Goal: Book appointment/travel/reservation

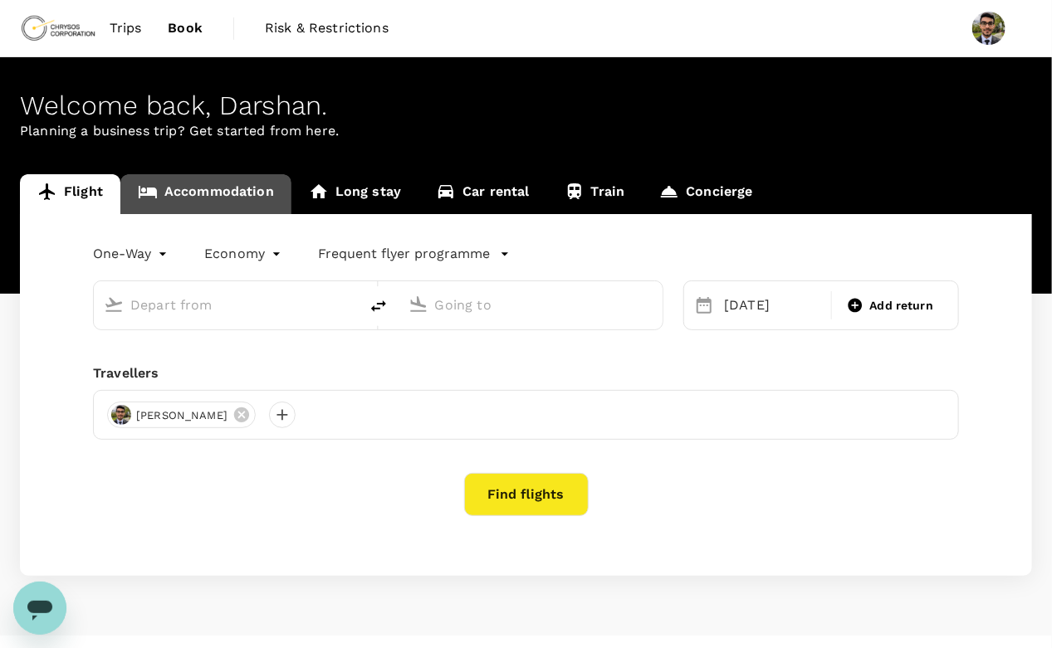
click at [210, 195] on link "Accommodation" at bounding box center [205, 194] width 171 height 40
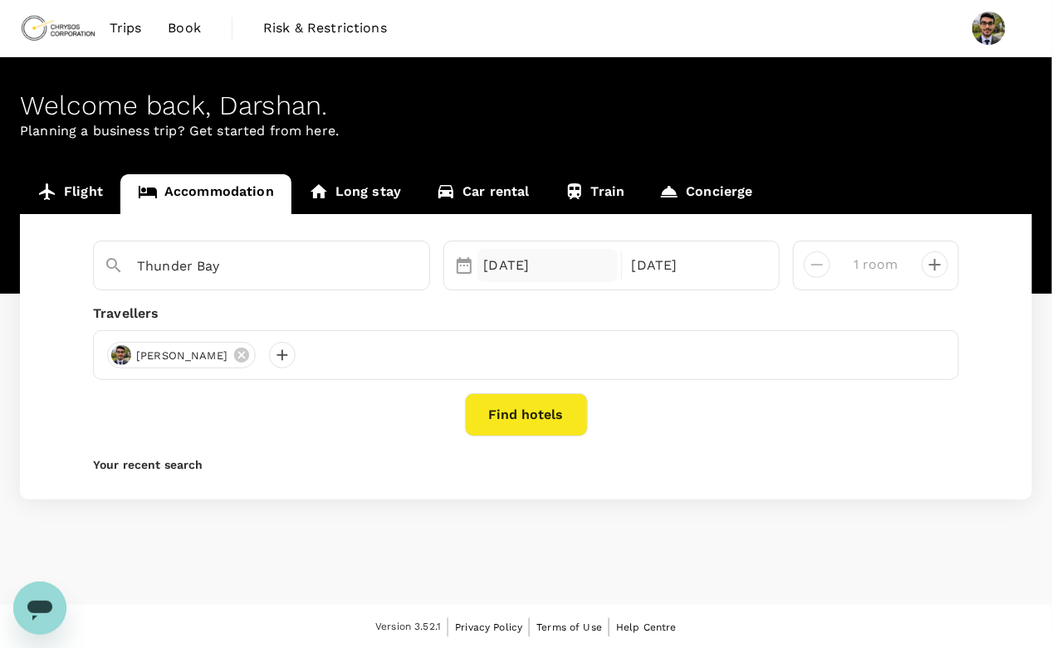
click at [529, 268] on div "20 Sep" at bounding box center [547, 265] width 140 height 33
click at [355, 443] on div "Thunder Bay 20 Sep 23 Sep 1 room Travellers Darshan Chauhan Find hotels Your re…" at bounding box center [526, 357] width 1012 height 286
click at [567, 428] on button "Find hotels" at bounding box center [526, 415] width 123 height 43
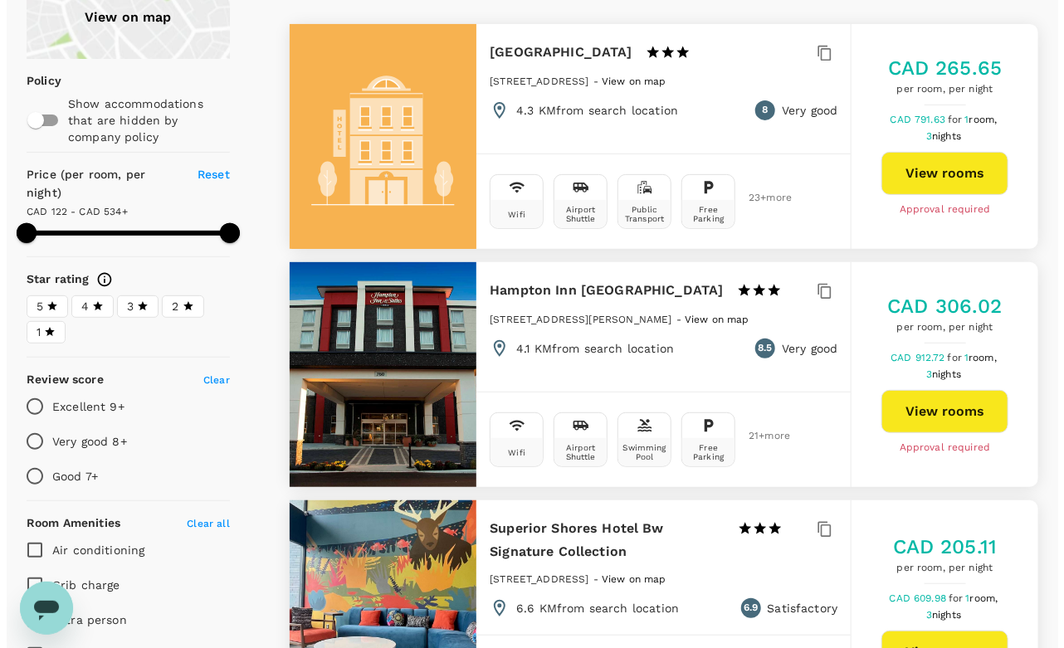
scroll to position [163, 0]
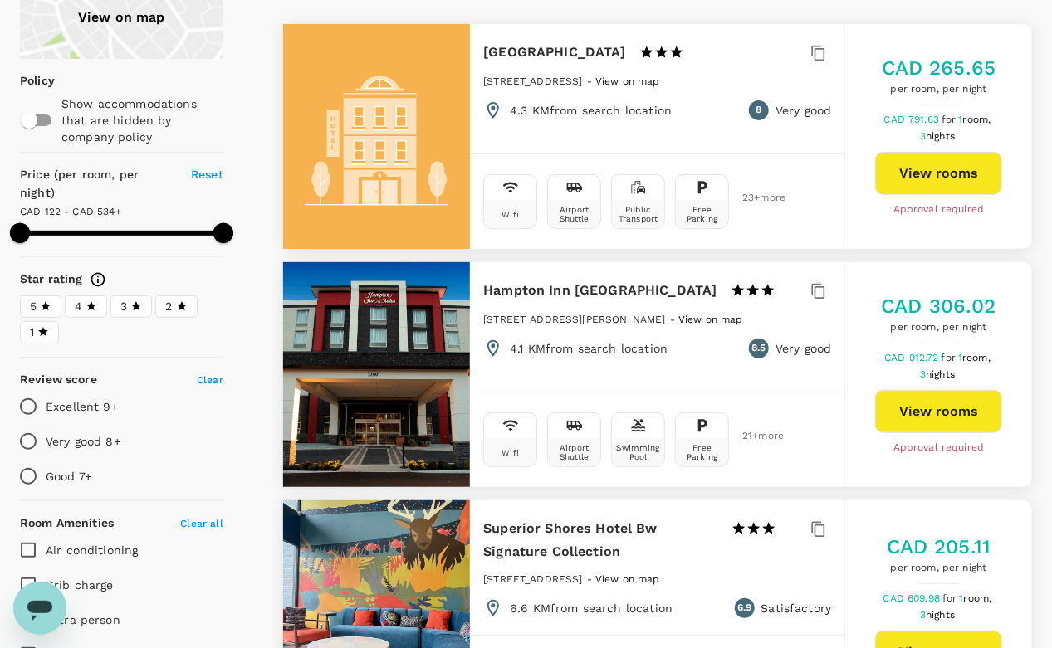
click at [423, 310] on div at bounding box center [377, 374] width 188 height 225
click at [908, 409] on button "View rooms" at bounding box center [938, 411] width 127 height 43
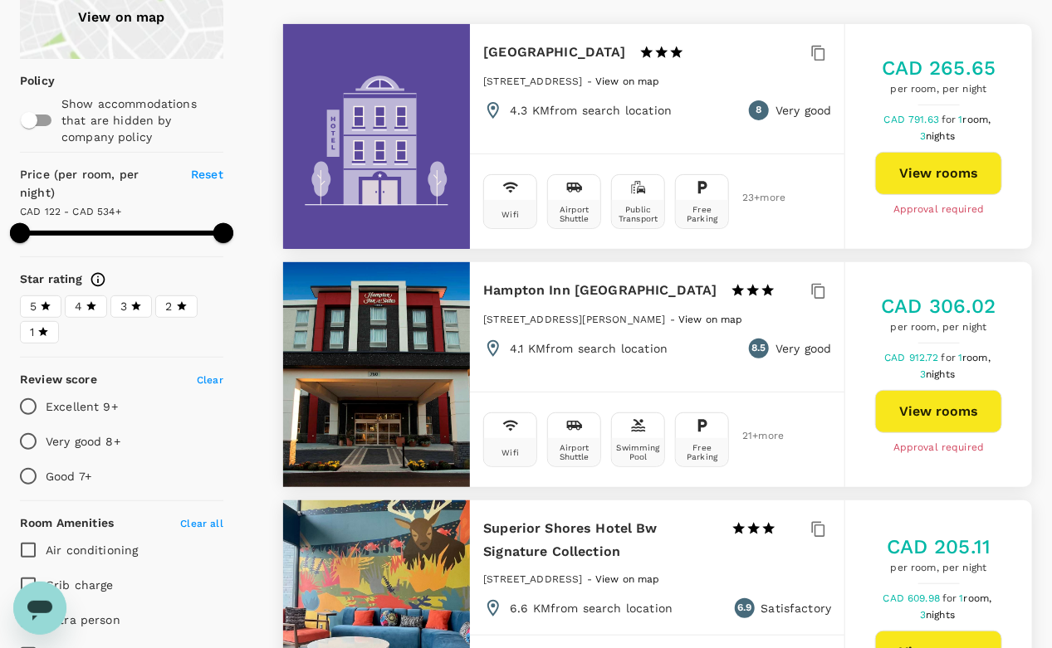
type input "598.22"
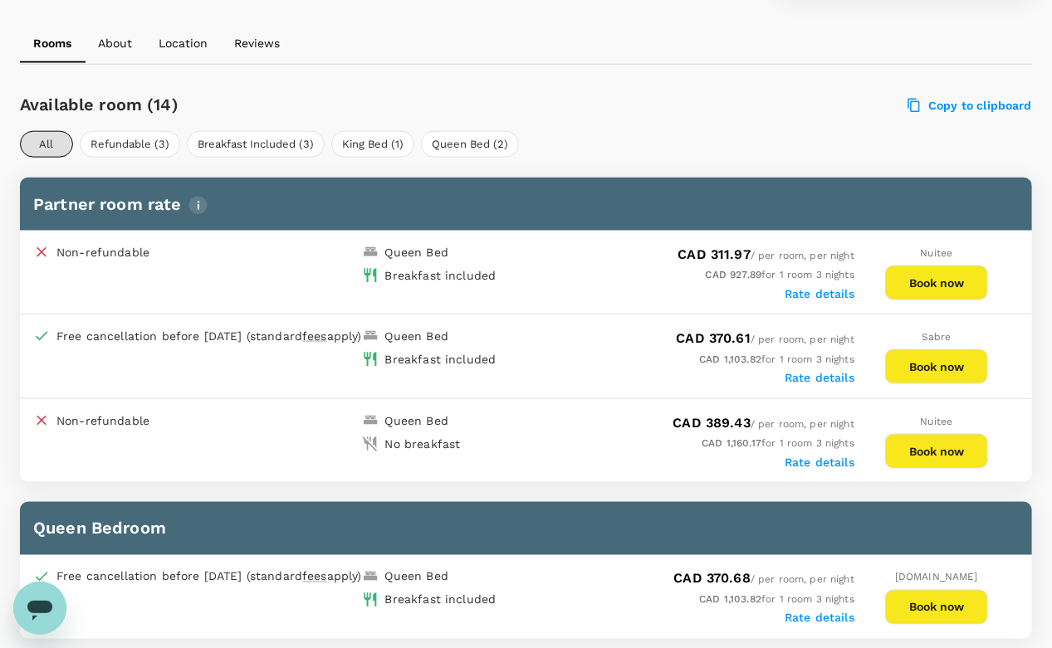
scroll to position [732, 0]
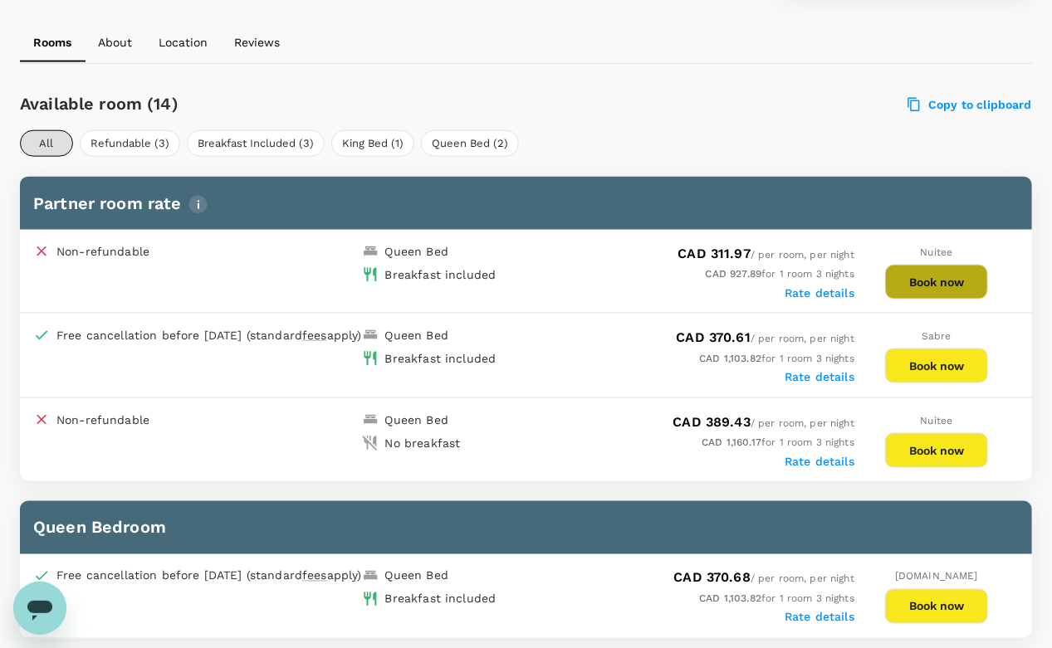
click at [944, 278] on button "Book now" at bounding box center [936, 282] width 103 height 35
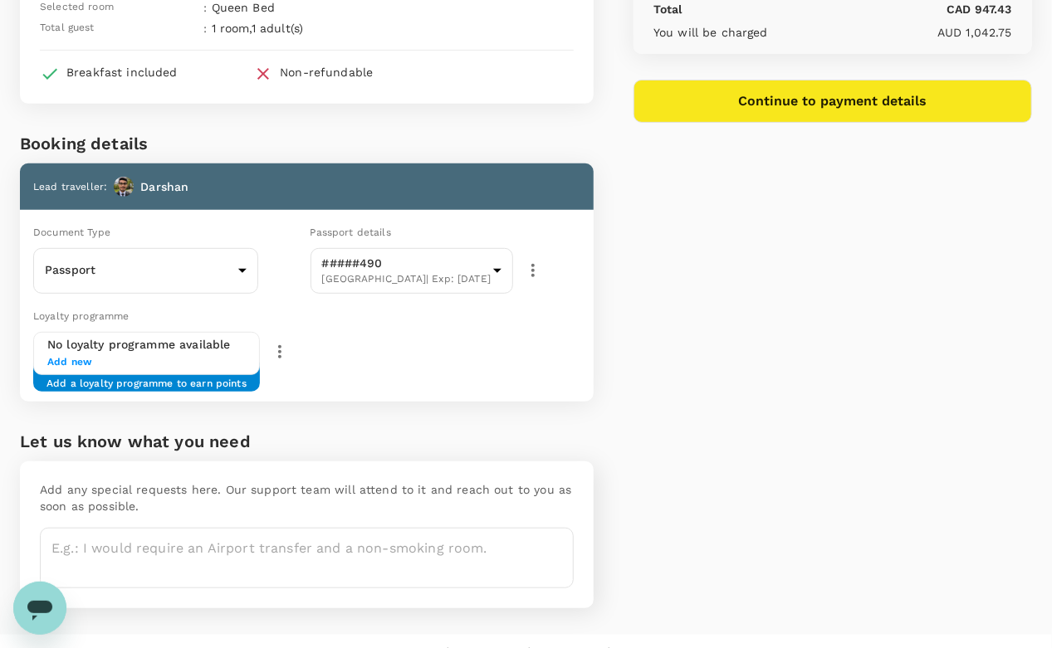
scroll to position [243, 0]
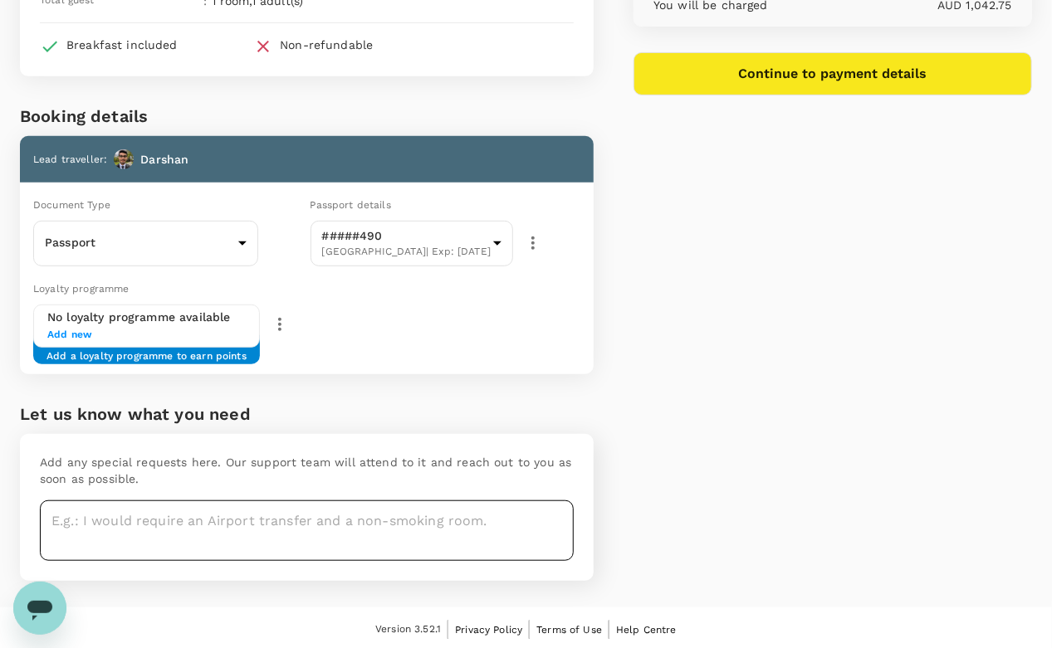
click at [306, 514] on textarea at bounding box center [307, 531] width 534 height 61
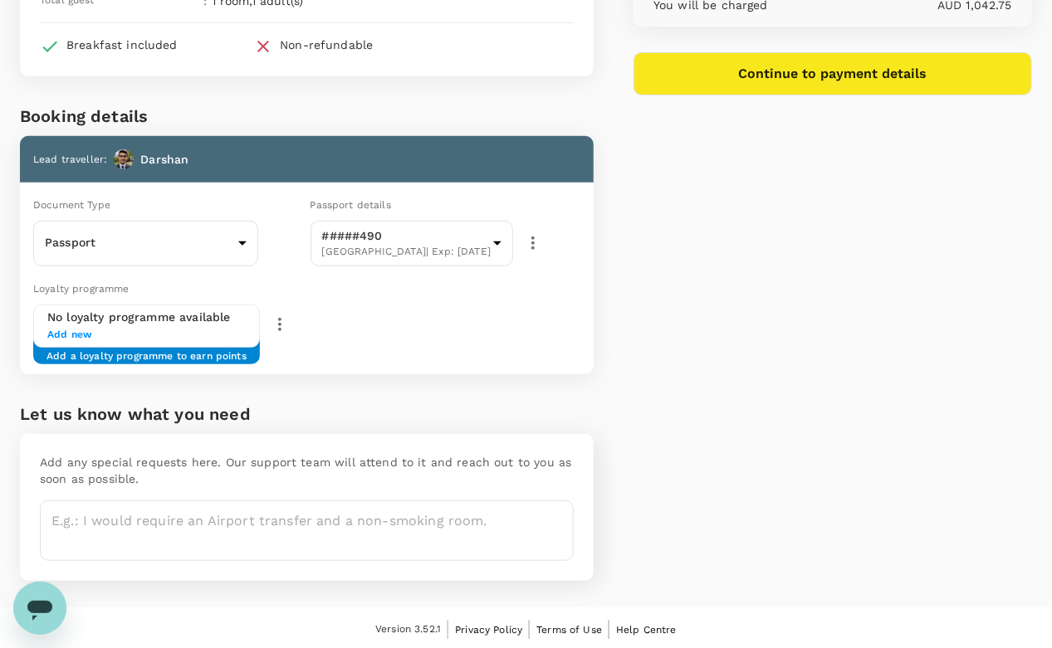
click at [561, 450] on div "Add any special requests here. Our support team will attend to it and reach out…" at bounding box center [307, 507] width 574 height 147
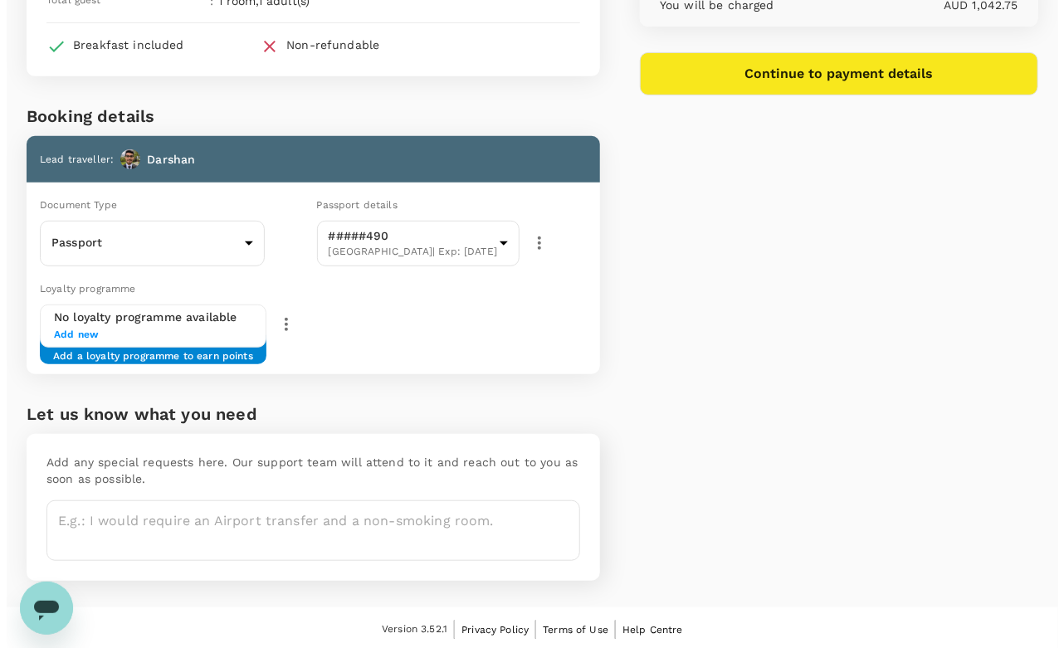
scroll to position [0, 0]
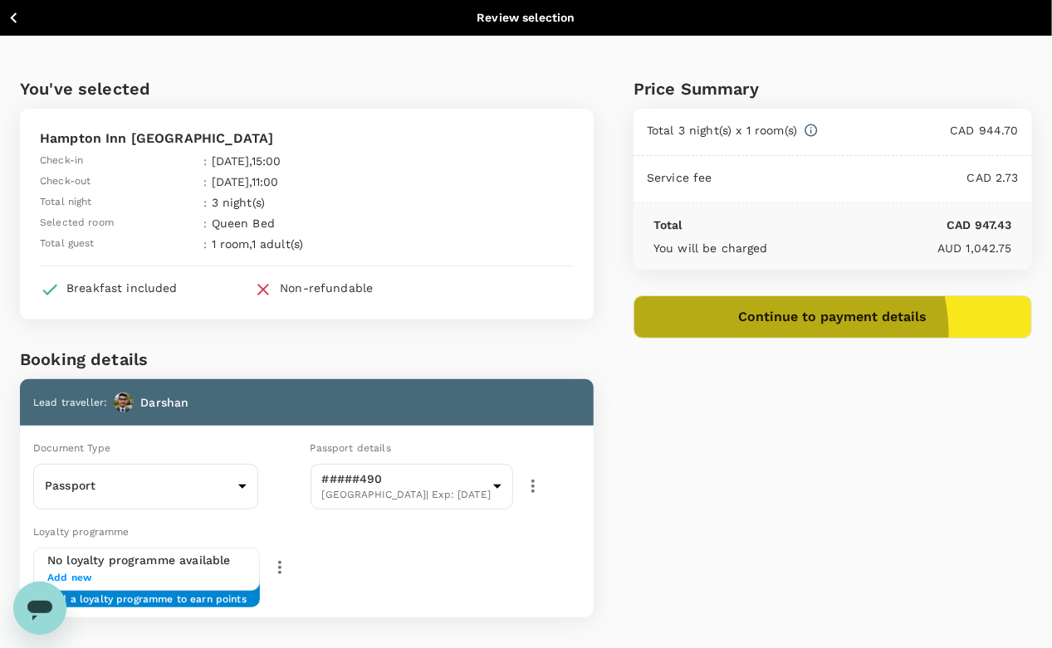
click at [840, 335] on button "Continue to payment details" at bounding box center [832, 317] width 399 height 43
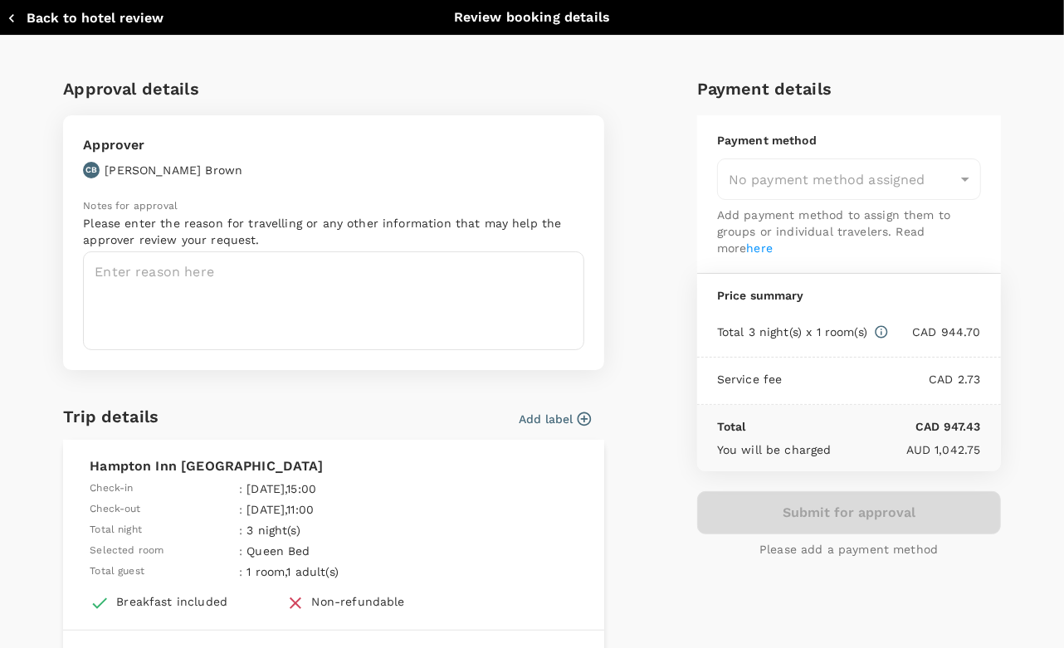
type input "9c4289b1-14a3-4119-8736-521306e5ca8f"
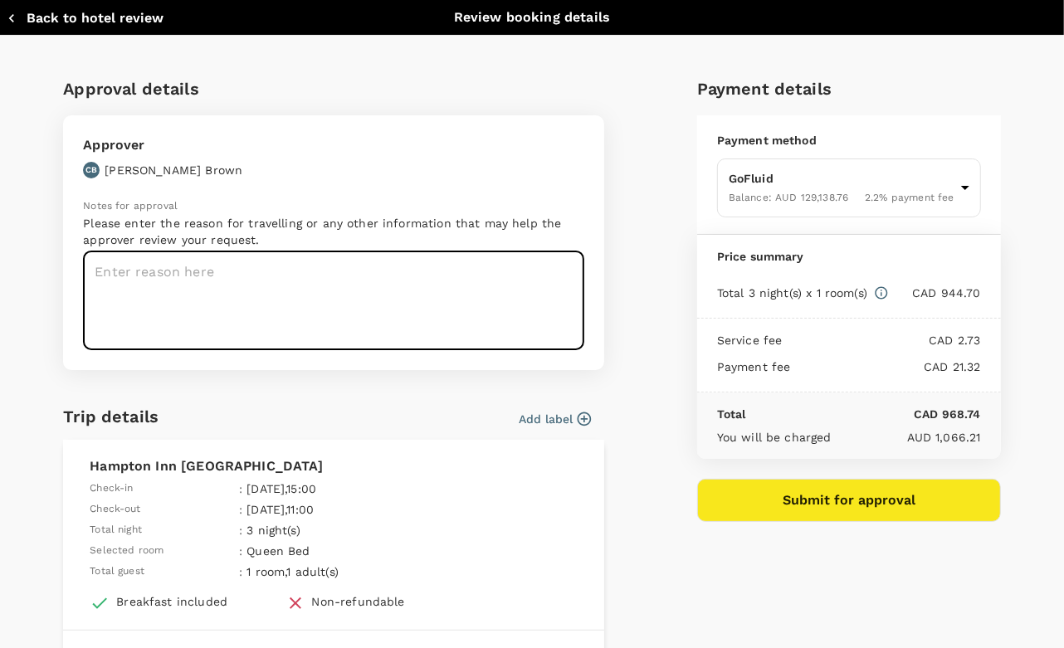
click at [303, 276] on textarea at bounding box center [333, 301] width 501 height 99
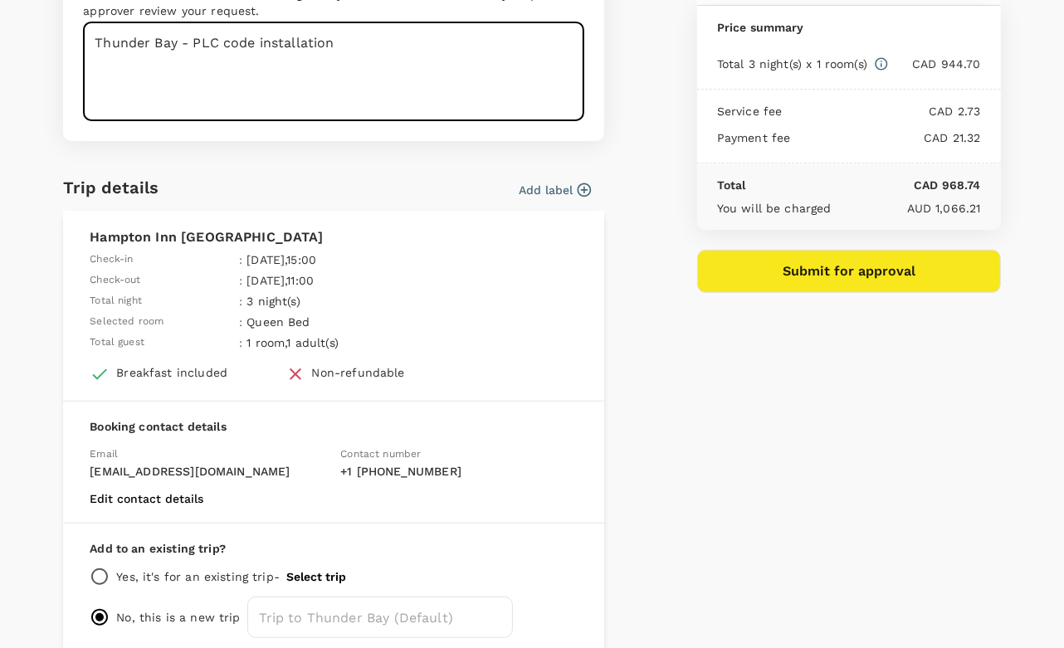
scroll to position [309, 0]
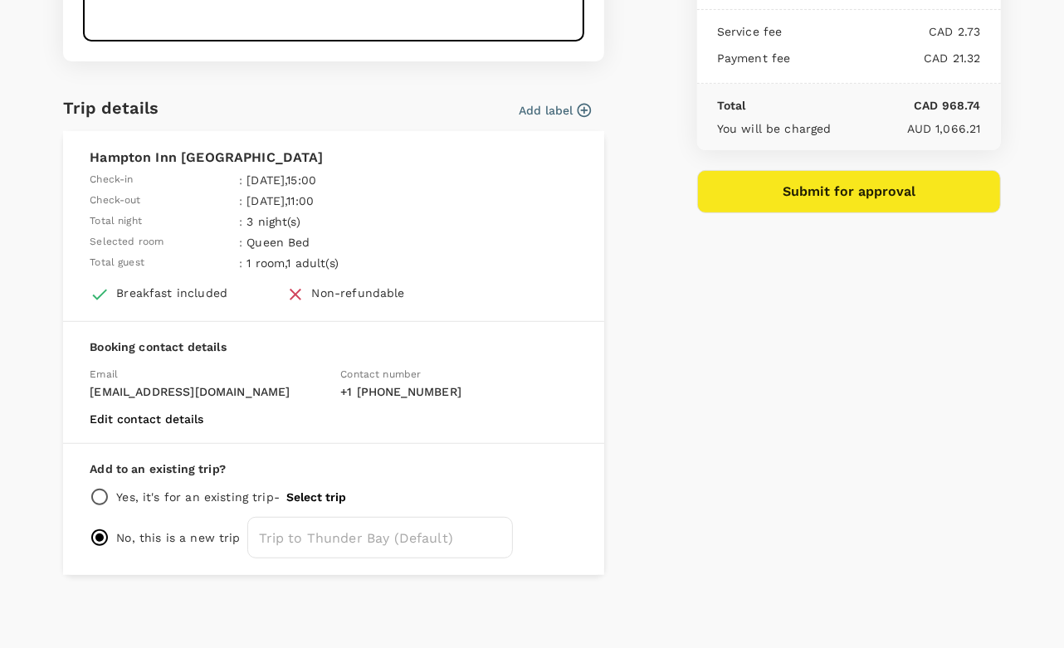
type textarea "Thunder Bay - PLC code installation"
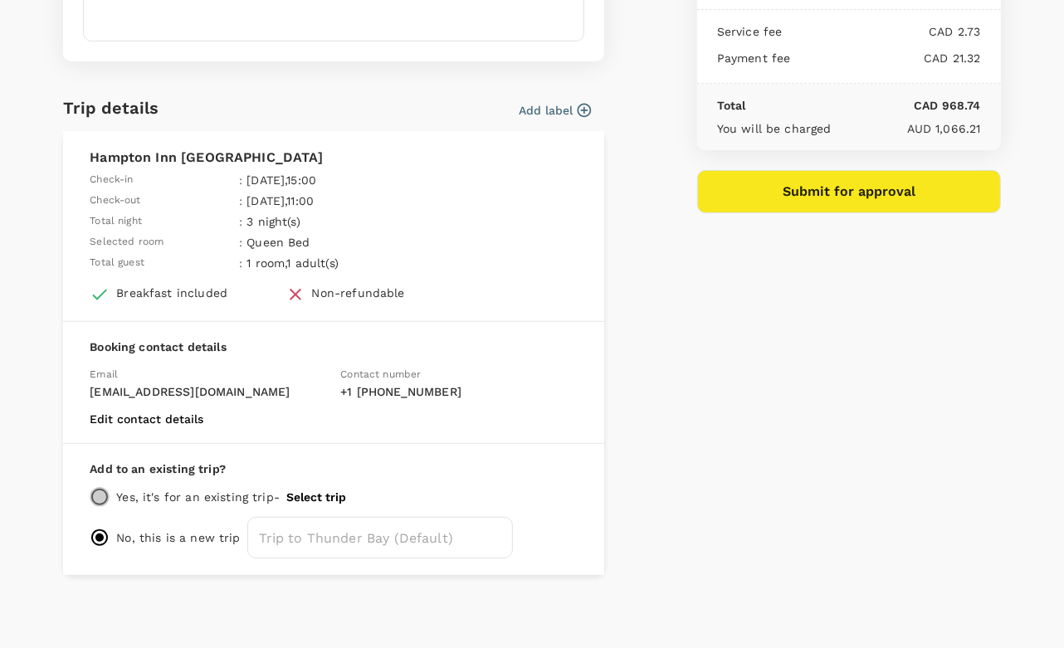
click at [103, 495] on input "radio" at bounding box center [100, 497] width 20 height 20
radio input "true"
radio input "false"
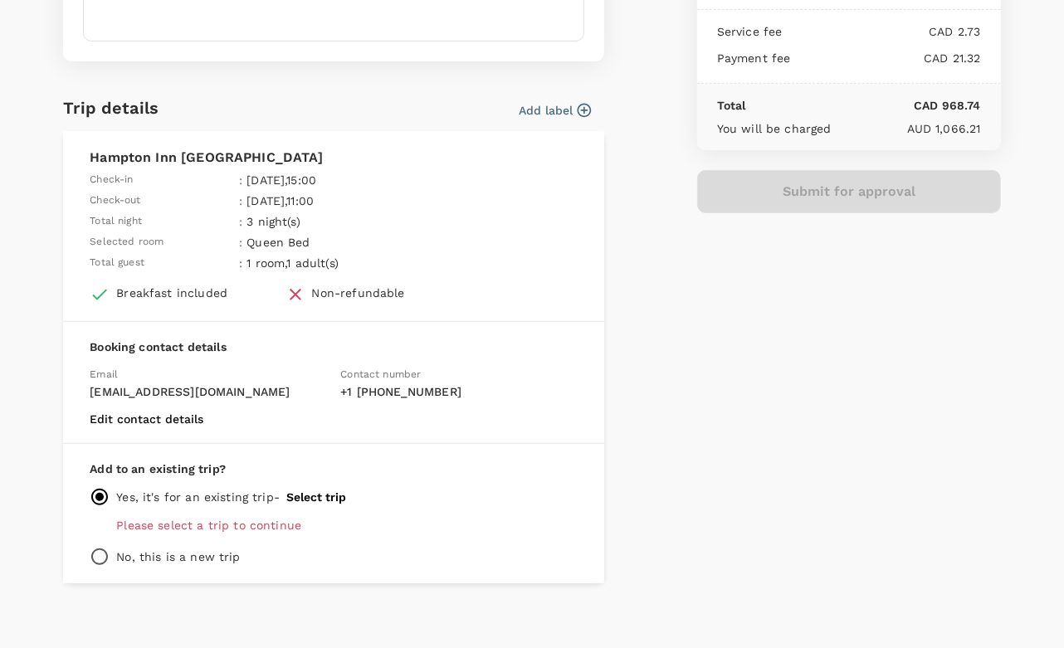
click at [325, 497] on button "Select trip" at bounding box center [316, 497] width 60 height 13
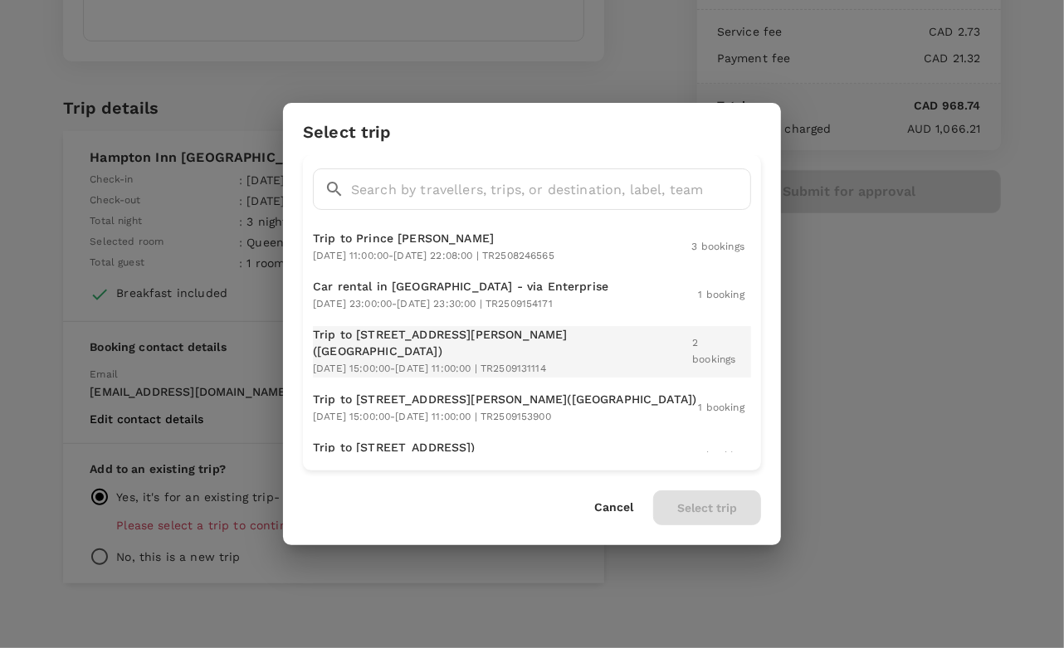
click at [463, 338] on p "Trip to [STREET_ADDRESS][PERSON_NAME]([GEOGRAPHIC_DATA])" at bounding box center [502, 342] width 379 height 33
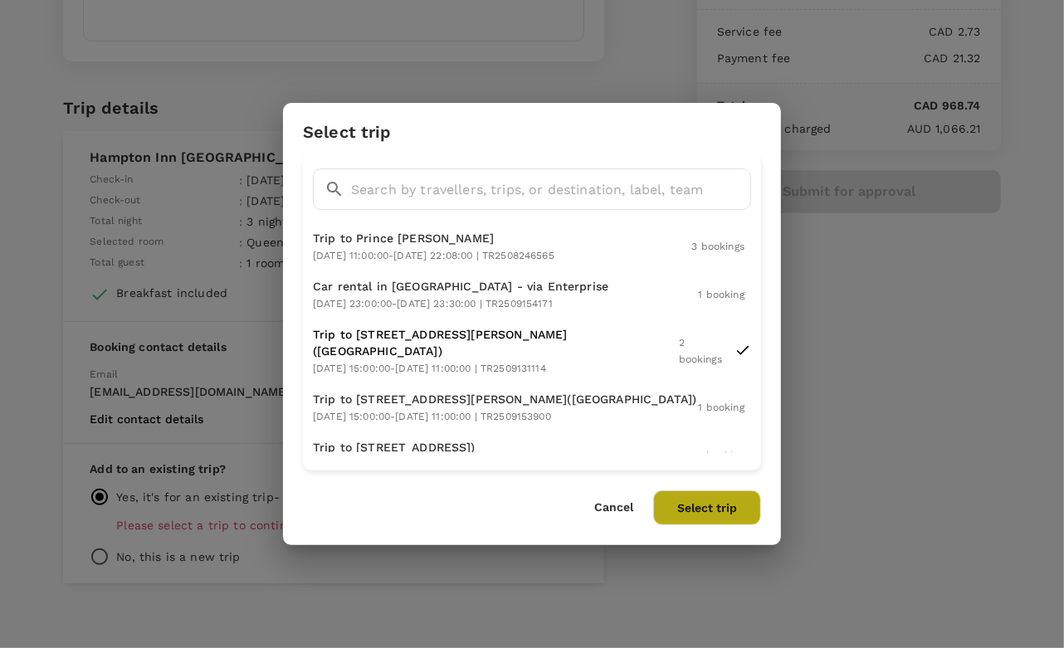
click at [716, 504] on button "Select trip" at bounding box center [707, 508] width 108 height 35
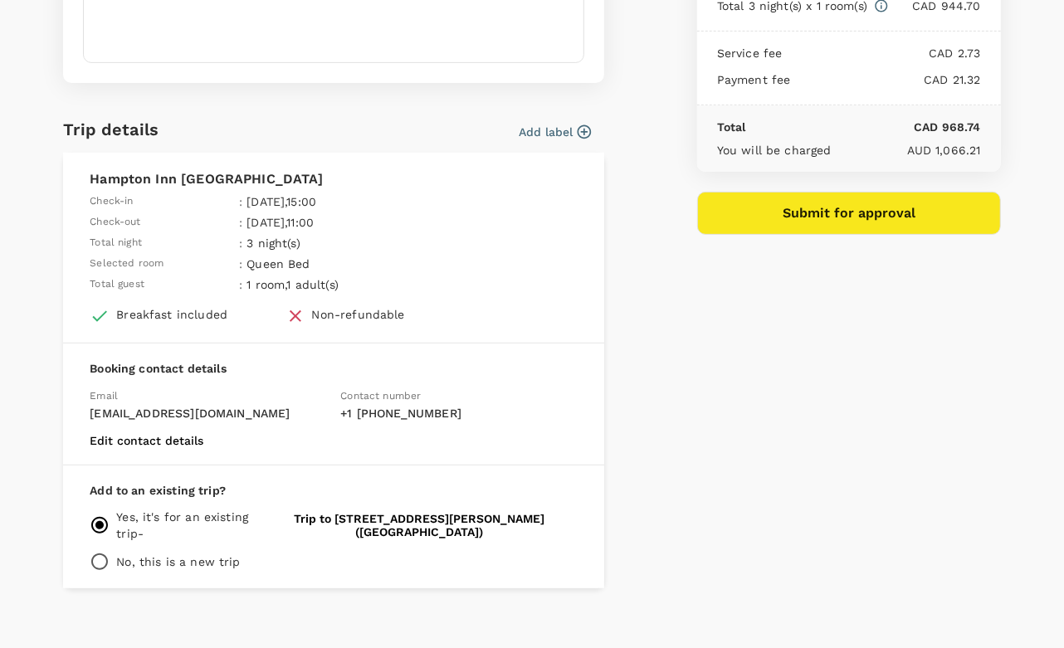
scroll to position [0, 0]
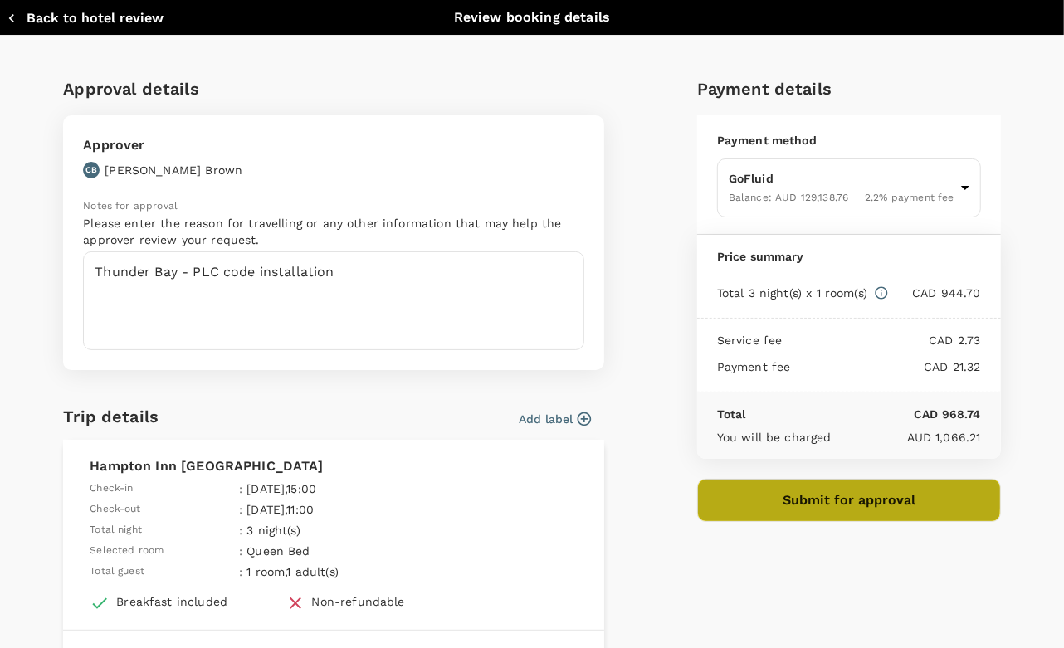
click at [810, 491] on button "Submit for approval" at bounding box center [849, 500] width 304 height 43
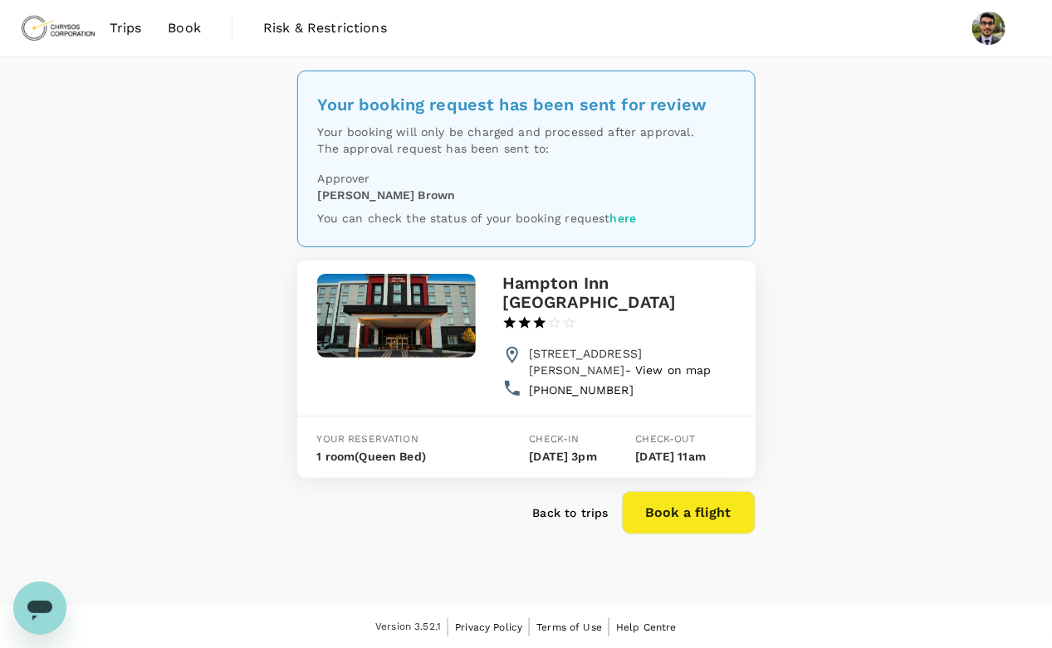
drag, startPoint x: 536, startPoint y: 464, endPoint x: 590, endPoint y: 480, distance: 57.0
click at [590, 465] on p "[DATE] 3pm" at bounding box center [580, 456] width 100 height 17
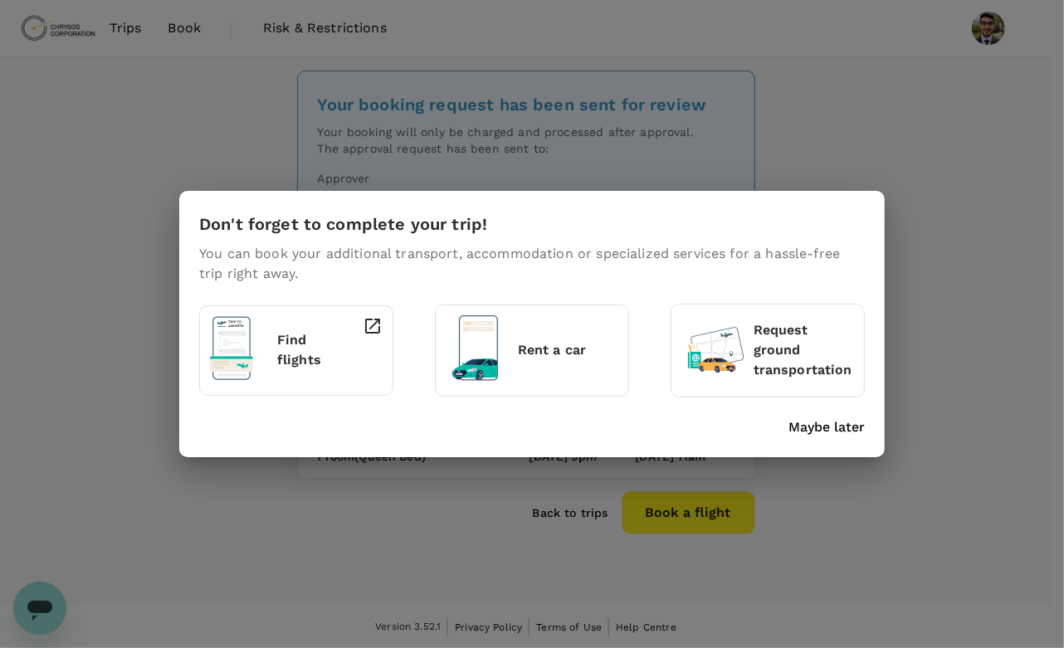
drag, startPoint x: 590, startPoint y: 480, endPoint x: 581, endPoint y: 504, distance: 25.8
click at [581, 504] on div "Don't forget to complete your trip! You can book your additional transport, acc…" at bounding box center [532, 324] width 1064 height 648
click at [830, 427] on p "Maybe later" at bounding box center [827, 428] width 76 height 20
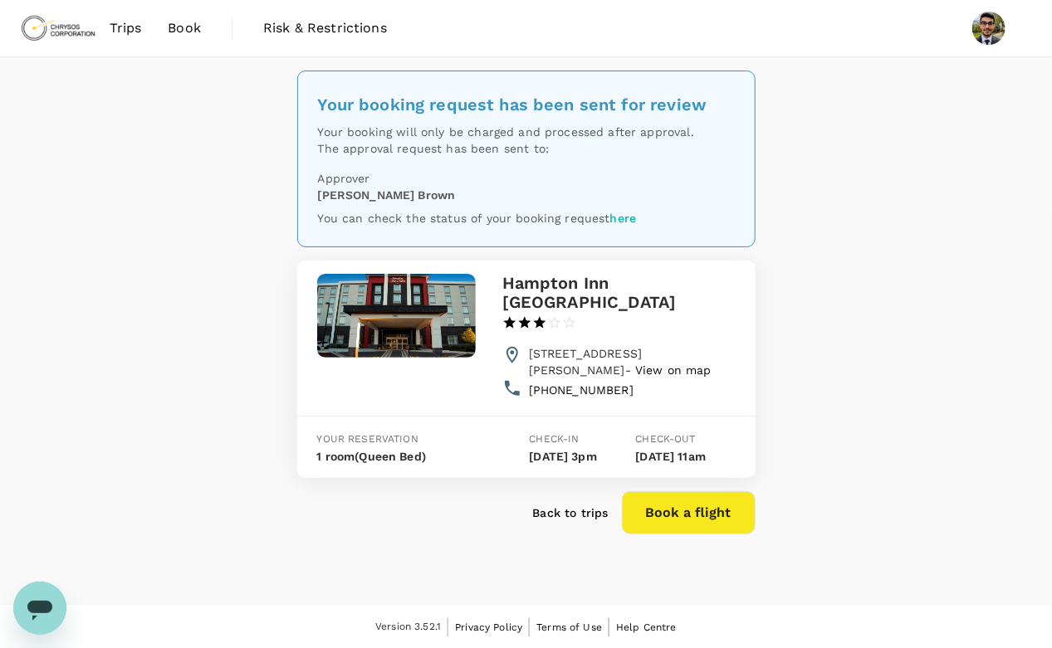
click at [624, 222] on link "here" at bounding box center [623, 218] width 27 height 13
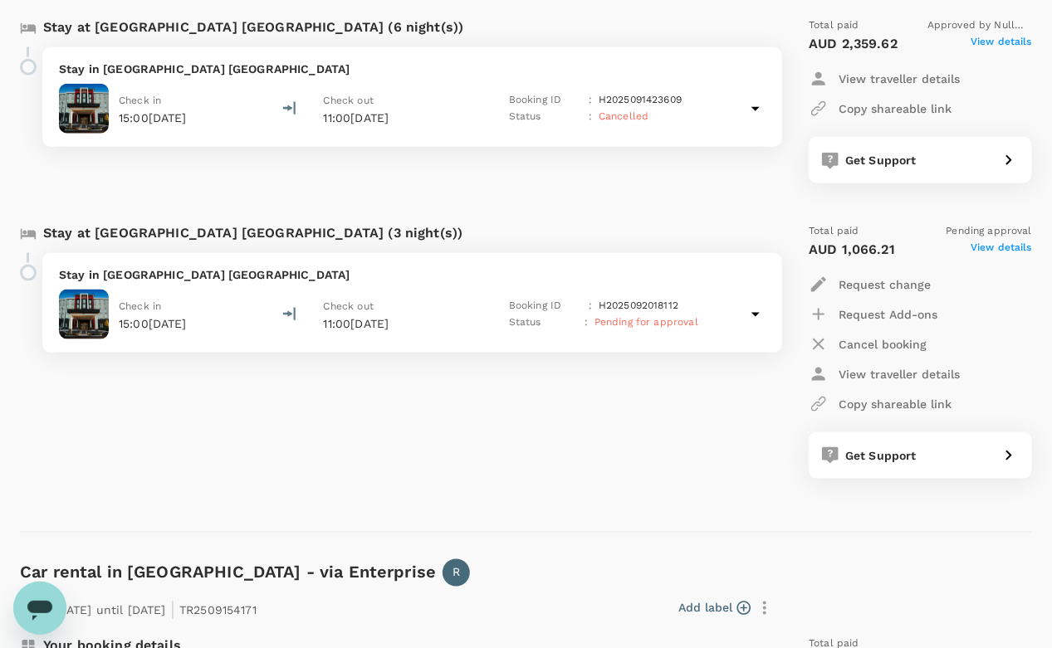
scroll to position [663, 0]
drag, startPoint x: 696, startPoint y: 299, endPoint x: 596, endPoint y: 306, distance: 99.9
click at [596, 306] on div "Booking ID : H2025092018112" at bounding box center [603, 305] width 189 height 17
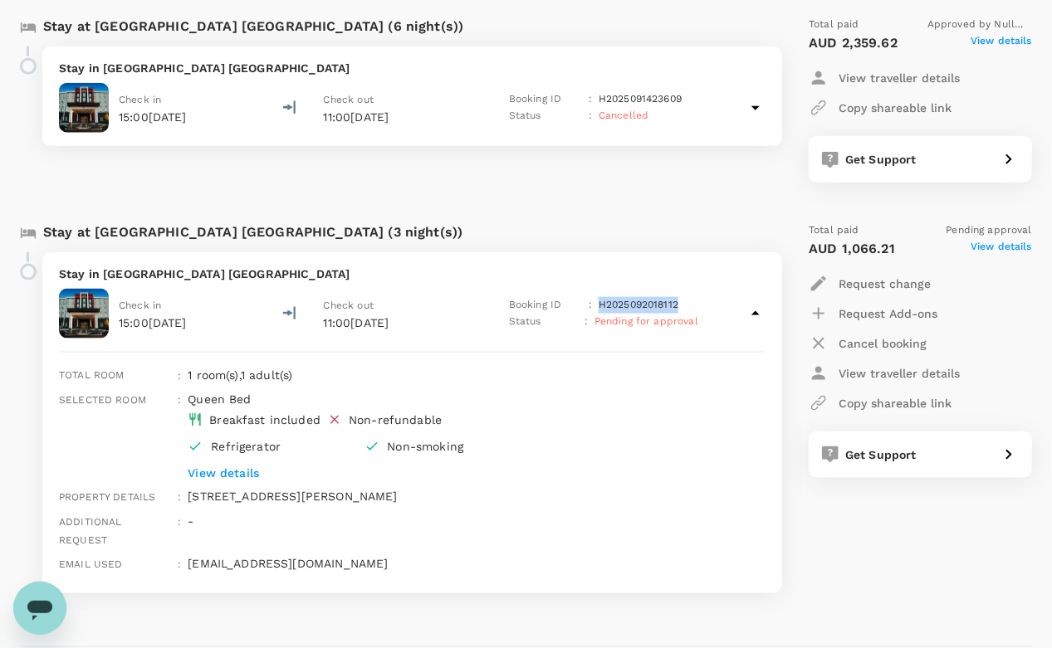
copy p "H2025092018112"
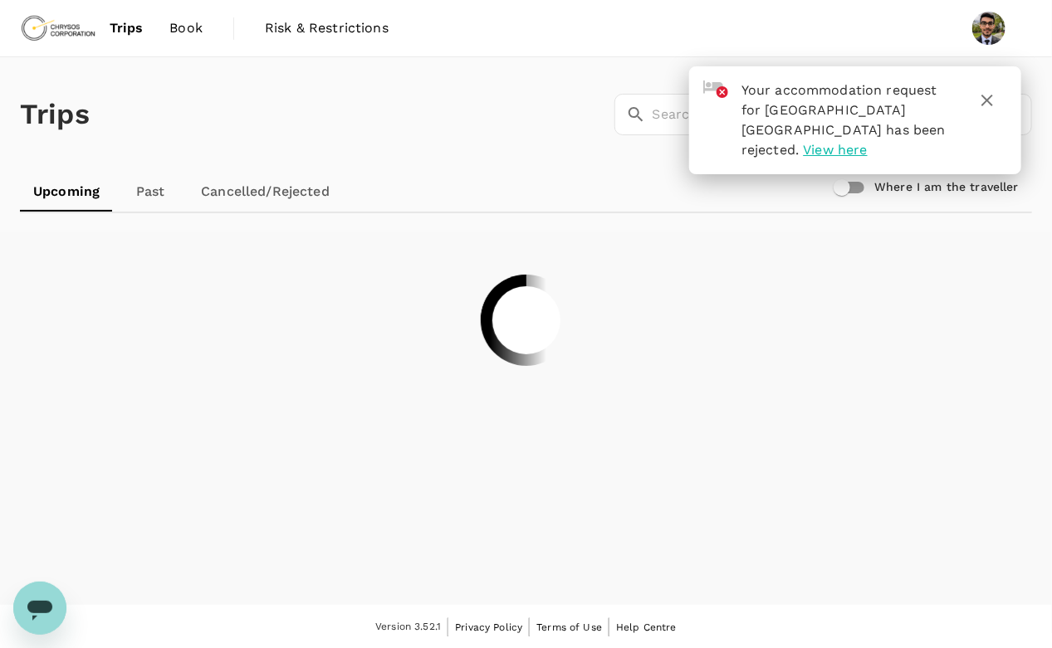
click at [868, 142] on span "View here" at bounding box center [836, 150] width 64 height 16
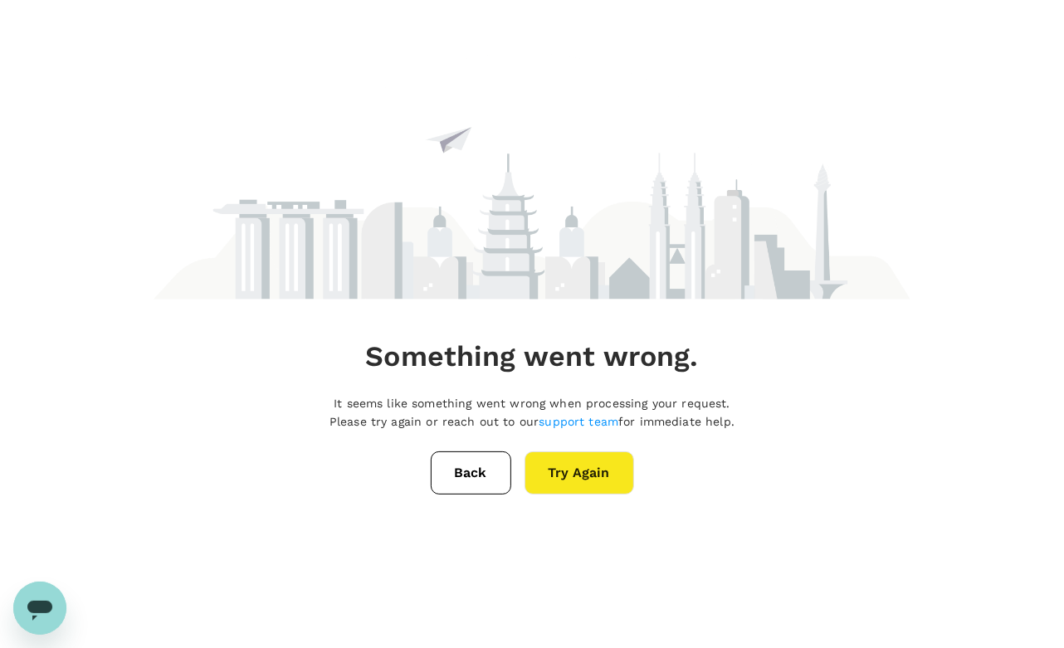
click at [569, 481] on button "Try Again" at bounding box center [580, 473] width 110 height 43
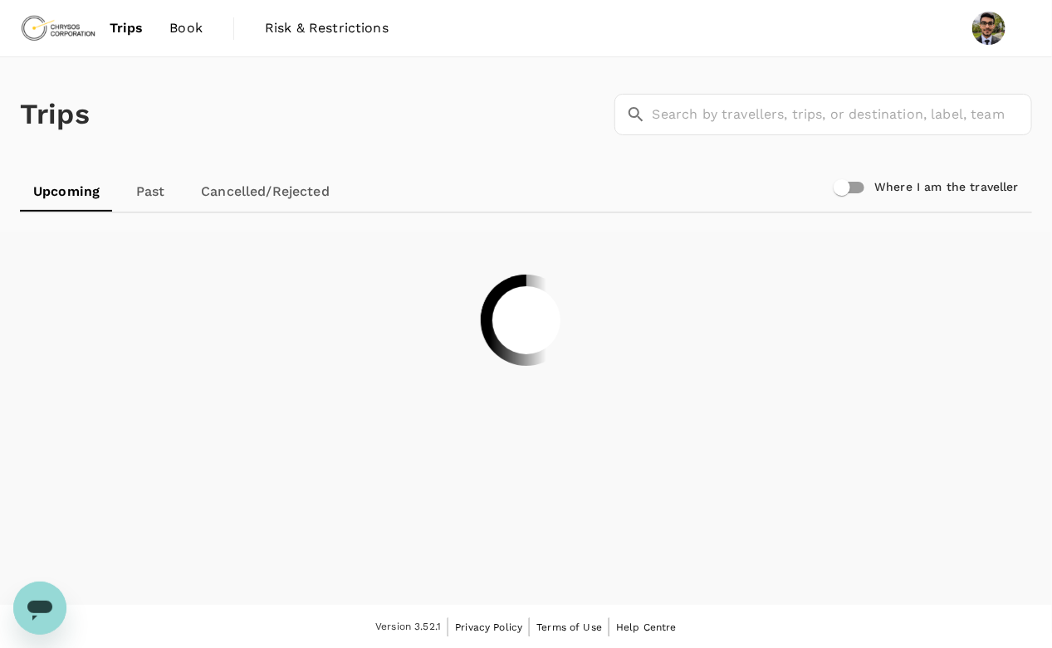
click at [127, 25] on span "Trips" at bounding box center [127, 28] width 34 height 20
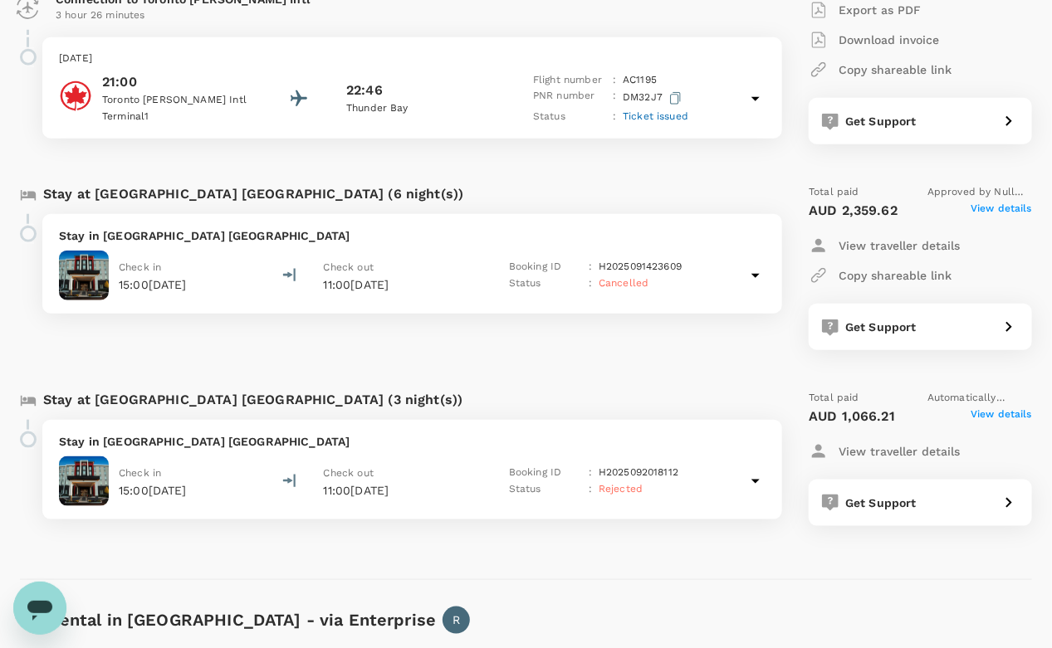
scroll to position [581, 0]
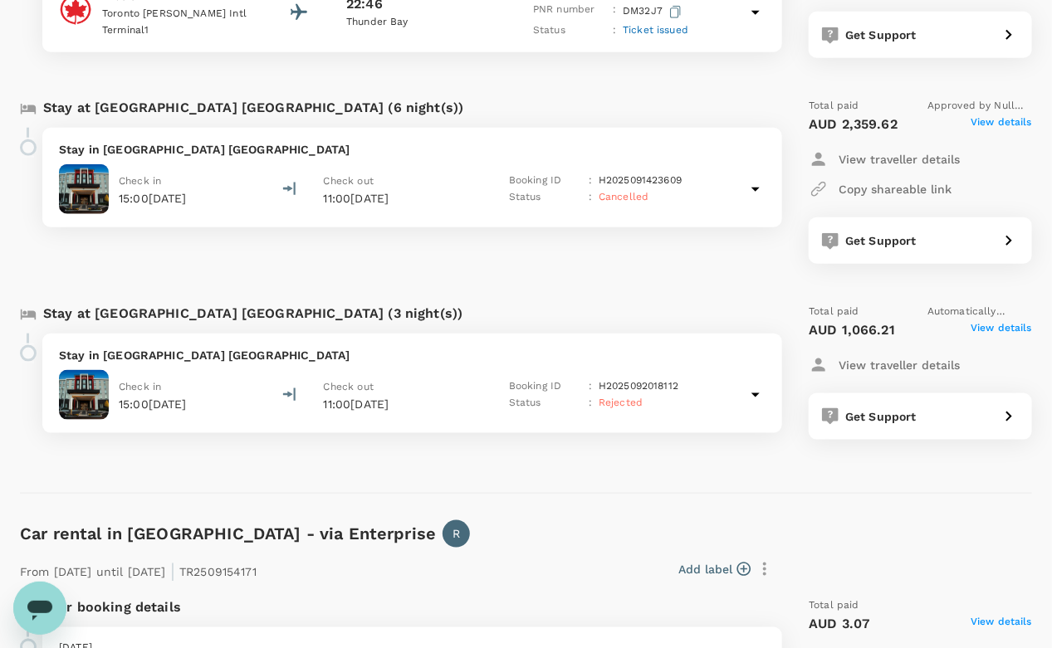
click at [658, 389] on p "H2025092018112" at bounding box center [639, 387] width 80 height 17
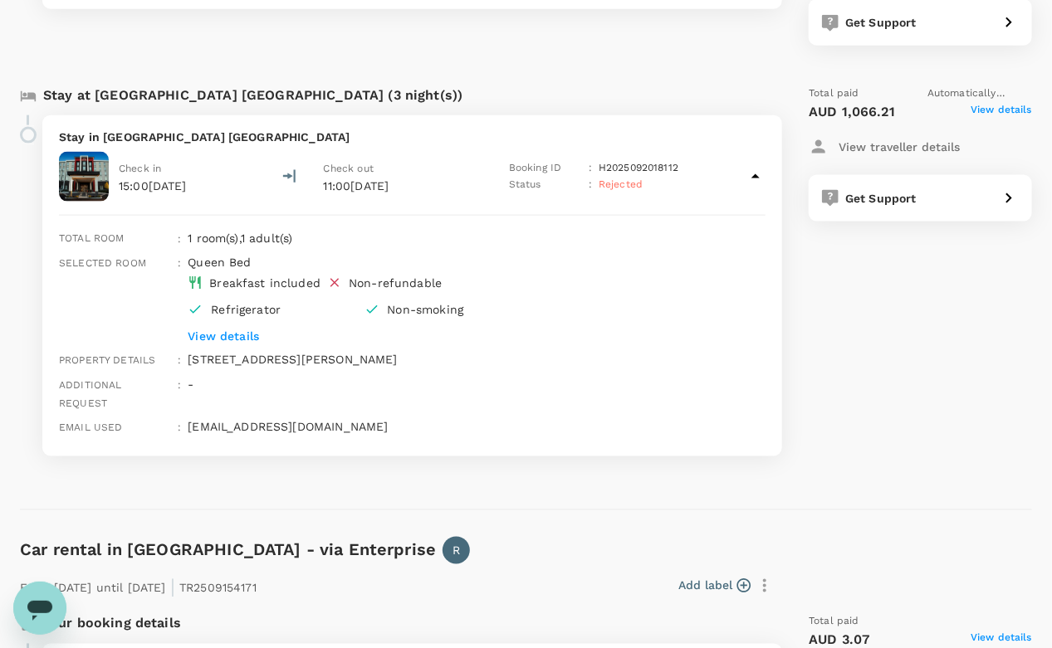
scroll to position [800, 0]
drag, startPoint x: 396, startPoint y: 403, endPoint x: 528, endPoint y: 420, distance: 133.2
click at [528, 420] on div "Stay in [GEOGRAPHIC_DATA] Check in 15:00[DATE] Check out 11:00[DATE] Booking ID…" at bounding box center [412, 286] width 740 height 342
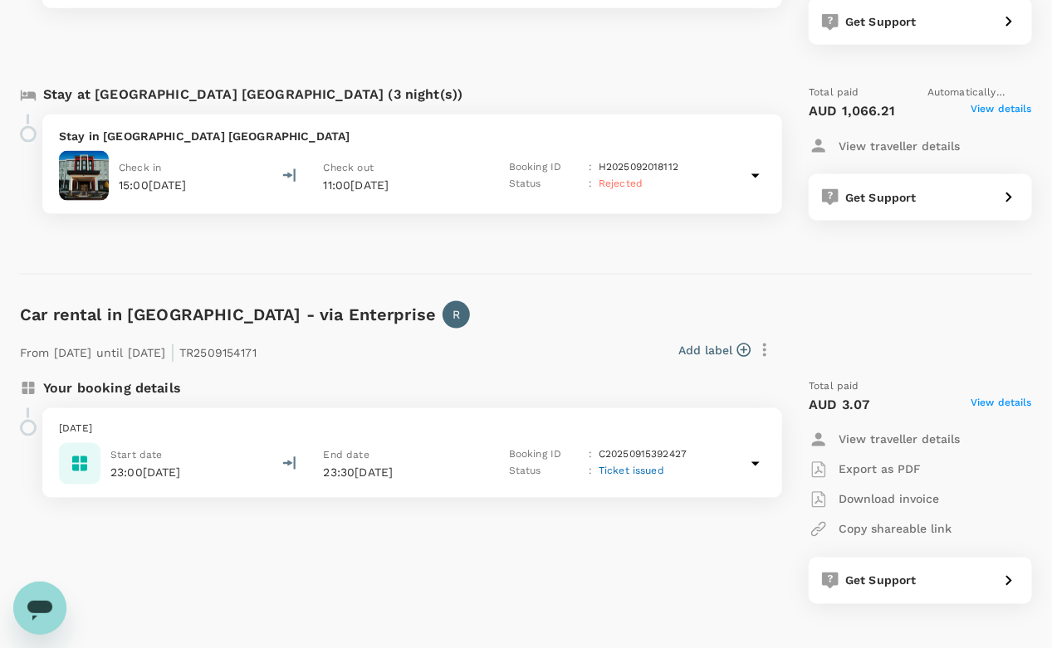
click at [528, 422] on p "[DATE]" at bounding box center [412, 430] width 707 height 17
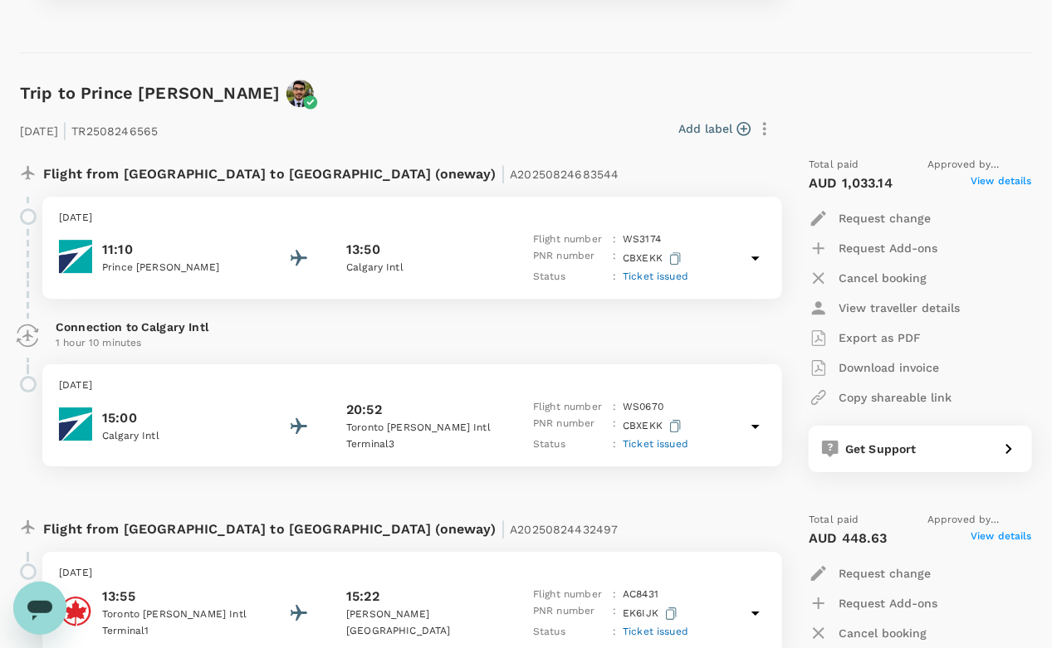
scroll to position [1814, 0]
click at [488, 211] on p "[DATE]" at bounding box center [412, 219] width 707 height 17
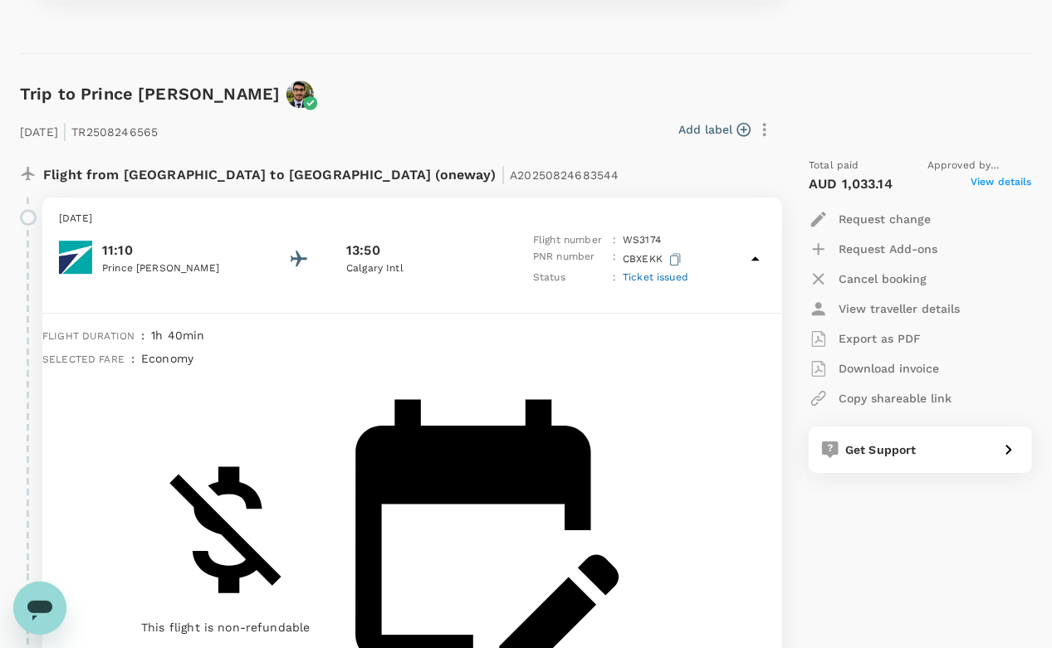
click at [370, 198] on div "[DATE] 11:10 Prince [PERSON_NAME] 13:50 Calgary Intl Flight number : WS 3174 PN…" at bounding box center [412, 249] width 740 height 102
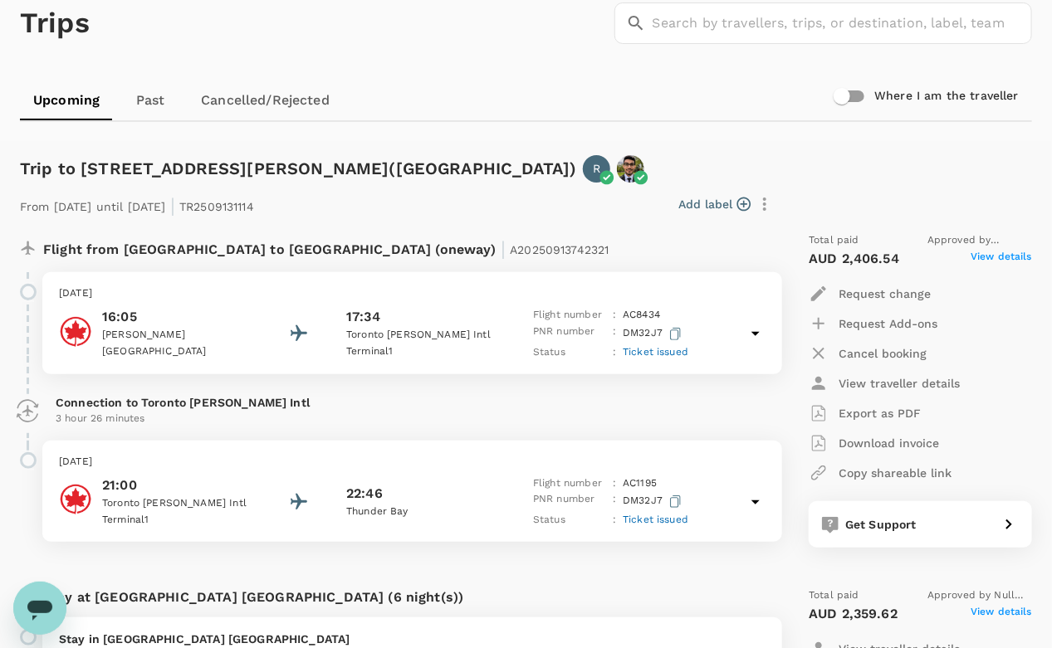
scroll to position [0, 0]
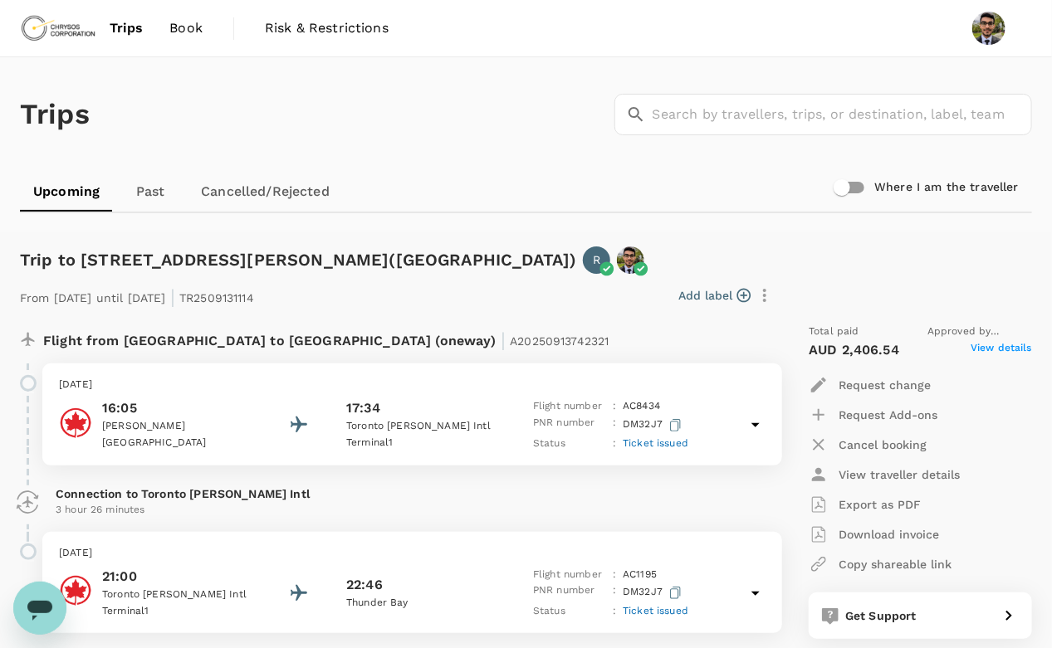
click at [154, 193] on link "Past" at bounding box center [150, 192] width 75 height 40
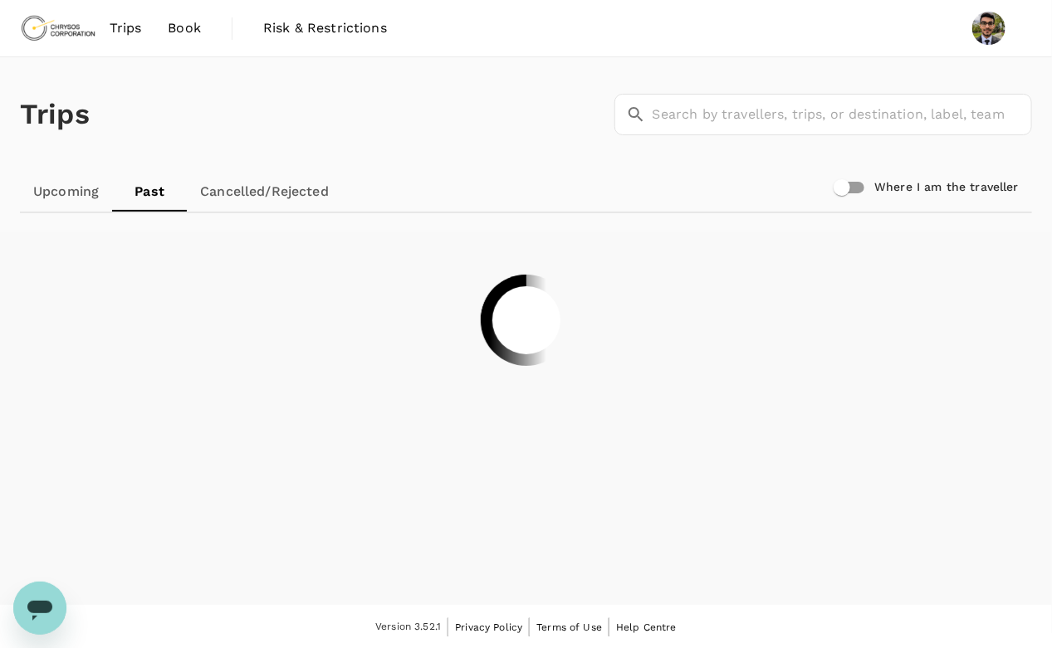
click at [256, 202] on link "Cancelled/Rejected" at bounding box center [264, 192] width 155 height 40
click at [58, 198] on link "Upcoming" at bounding box center [66, 192] width 92 height 40
